Goal: Register for event/course

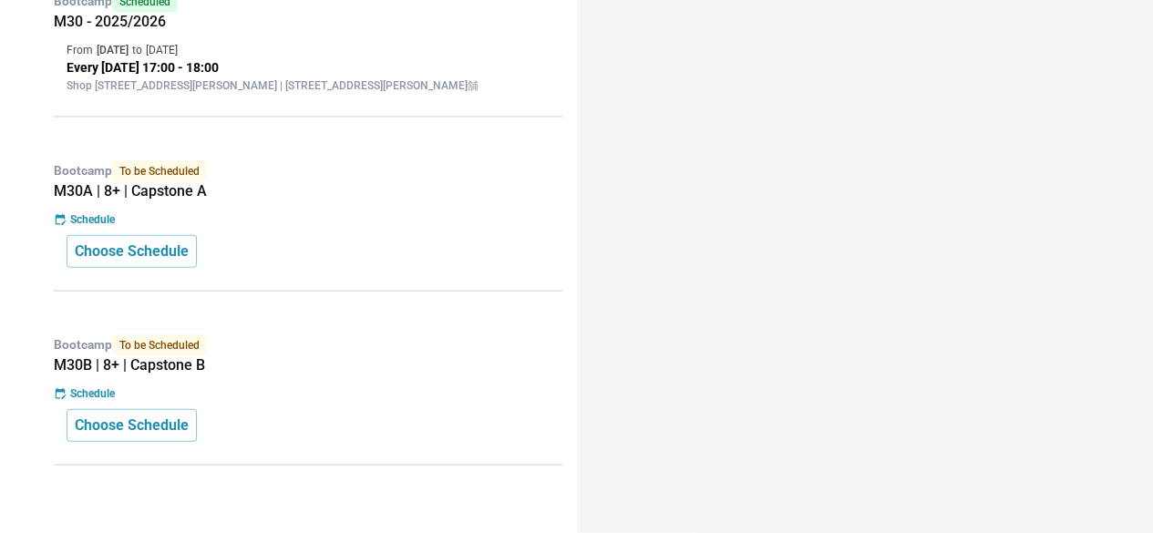
scroll to position [2118, 0]
click at [171, 262] on p "Choose Schedule" at bounding box center [132, 252] width 114 height 22
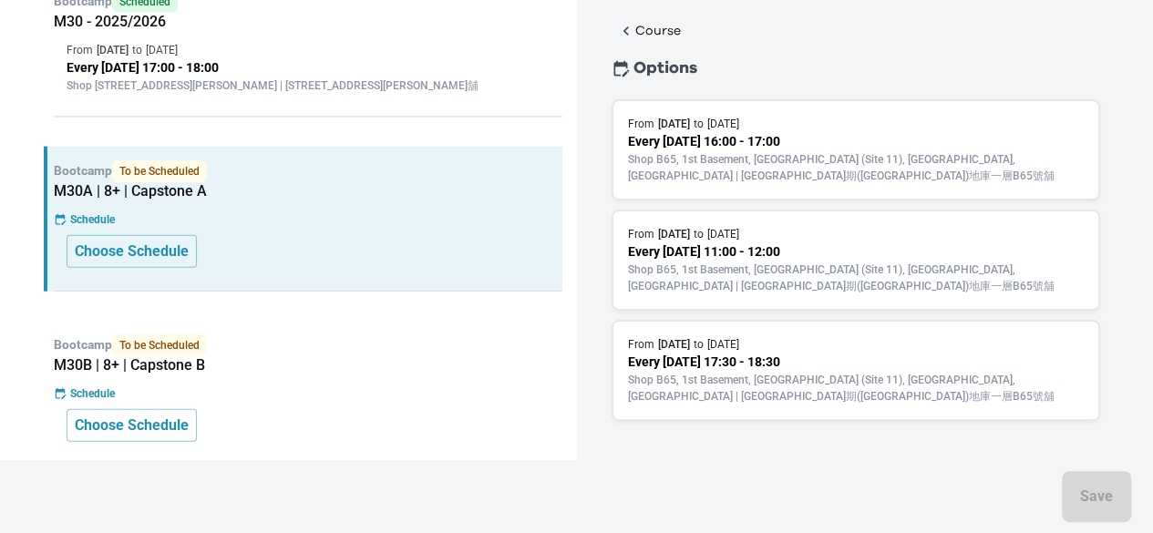
scroll to position [2179, 0]
click at [159, 432] on p "Choose Schedule" at bounding box center [132, 426] width 114 height 22
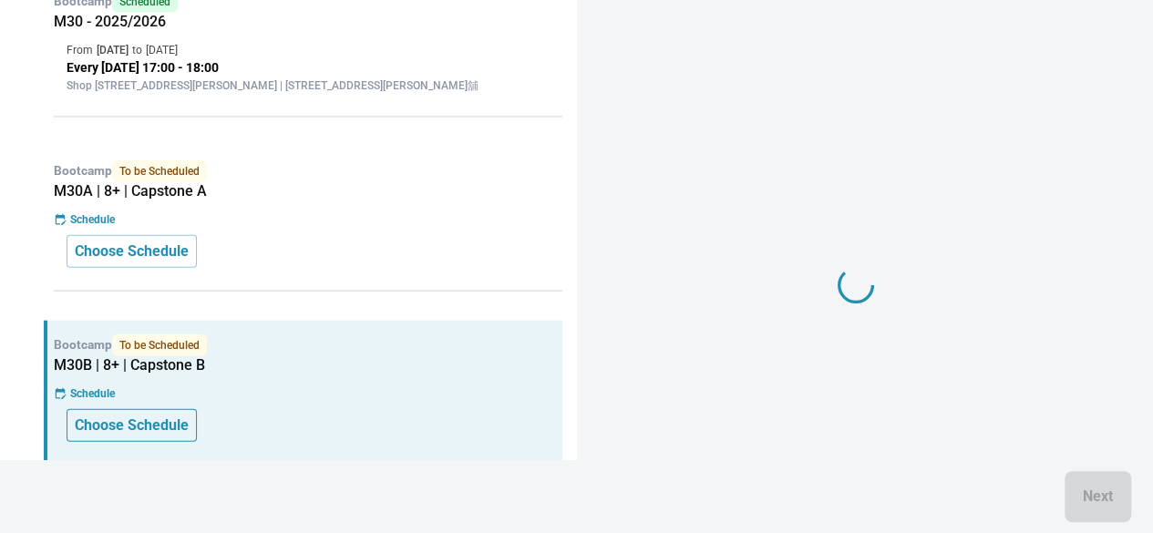
scroll to position [0, 0]
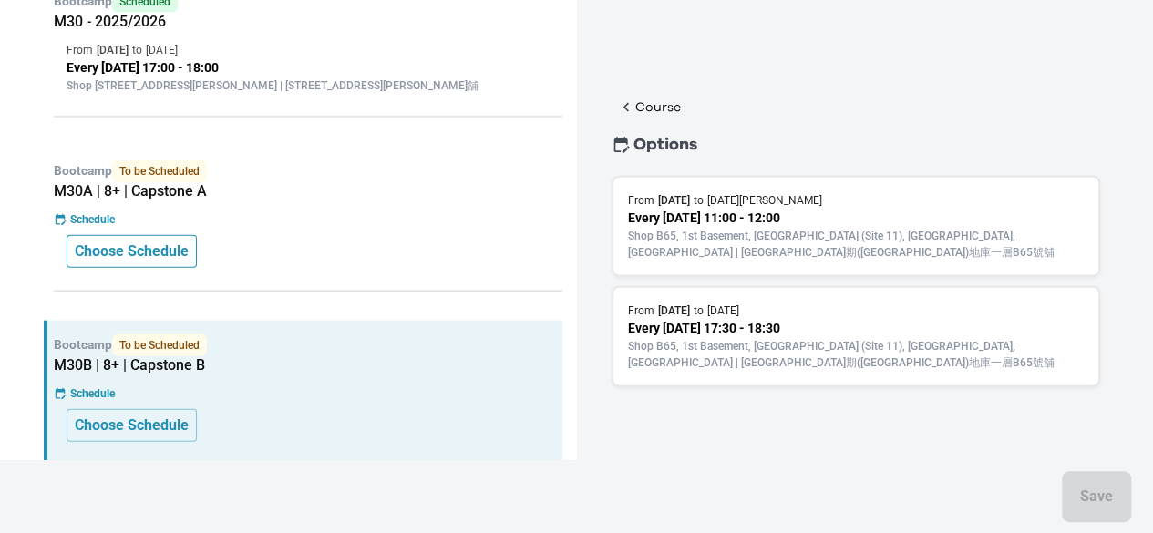
click at [159, 262] on p "Choose Schedule" at bounding box center [132, 252] width 114 height 22
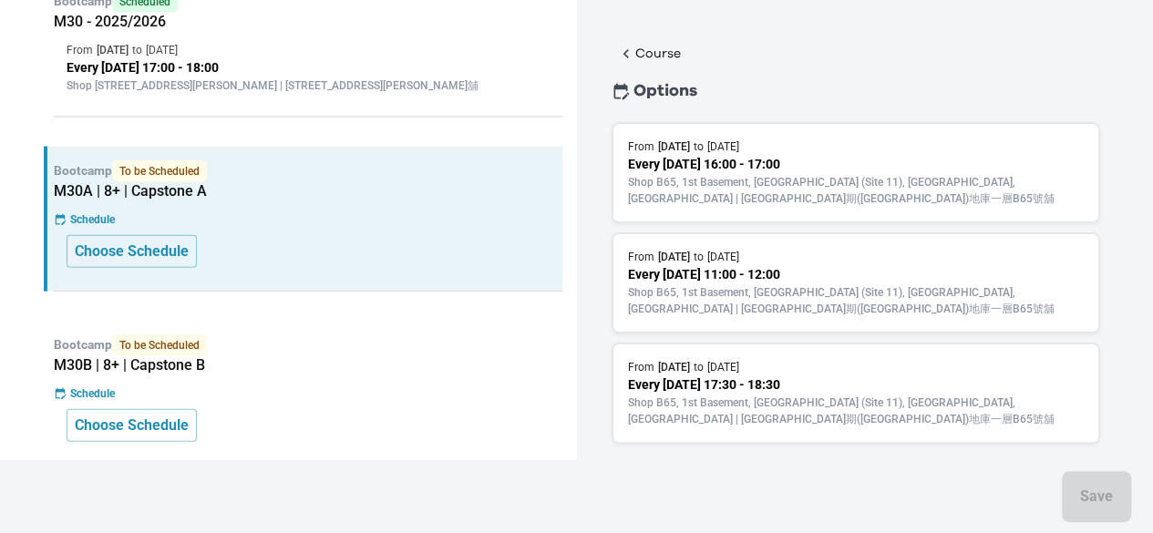
scroll to position [60, 0]
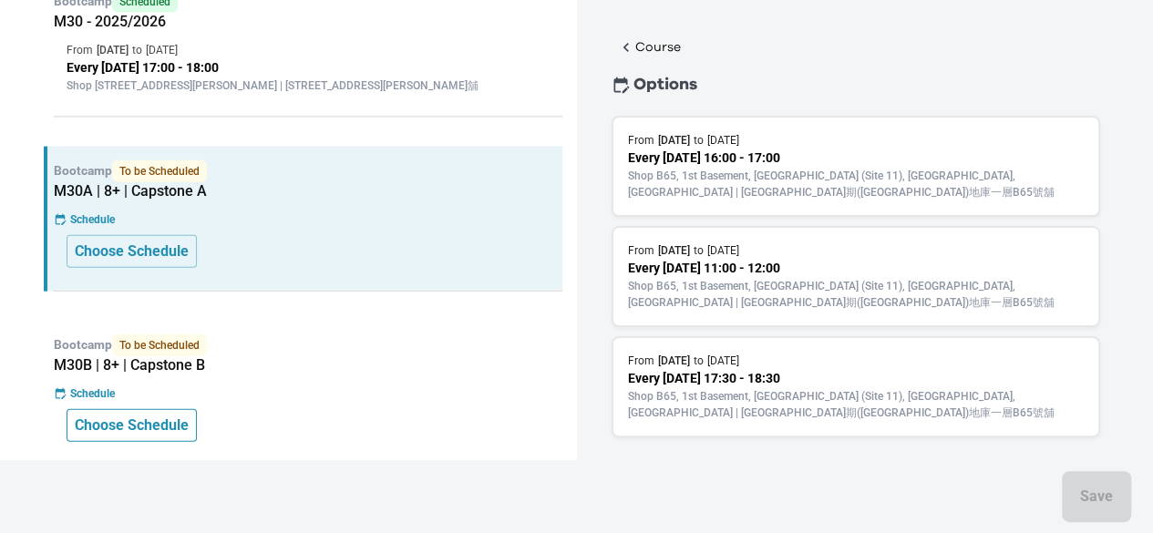
click at [182, 427] on p "Choose Schedule" at bounding box center [132, 426] width 114 height 22
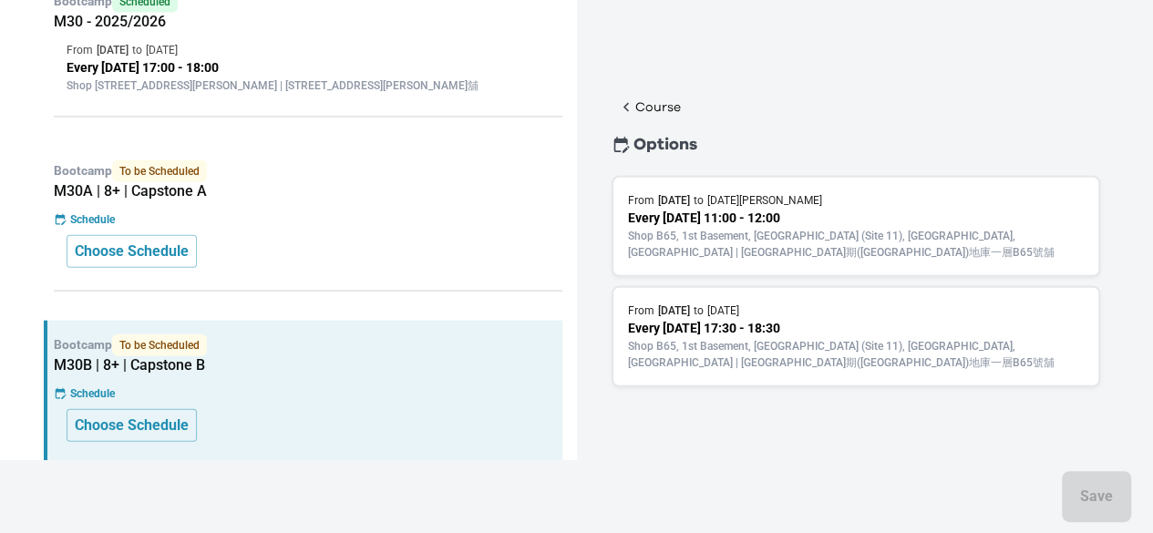
click at [787, 113] on div "Course Options From [DATE] to [DATE][PERSON_NAME] Every [DATE] 11:00 - 12:00 Sh…" at bounding box center [856, 287] width 537 height 385
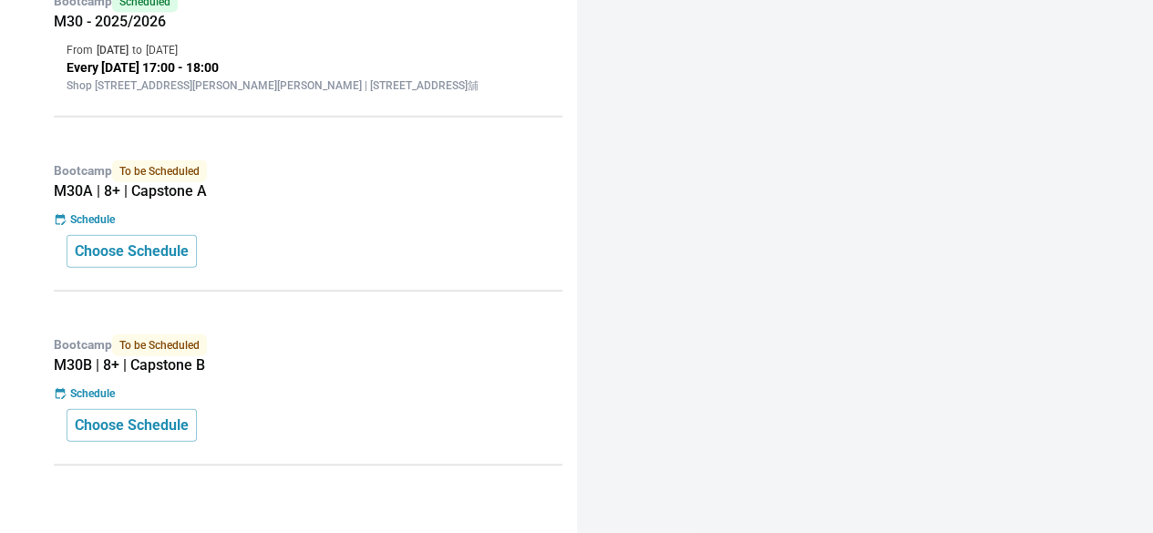
scroll to position [2186, 0]
